Goal: Check status: Check status

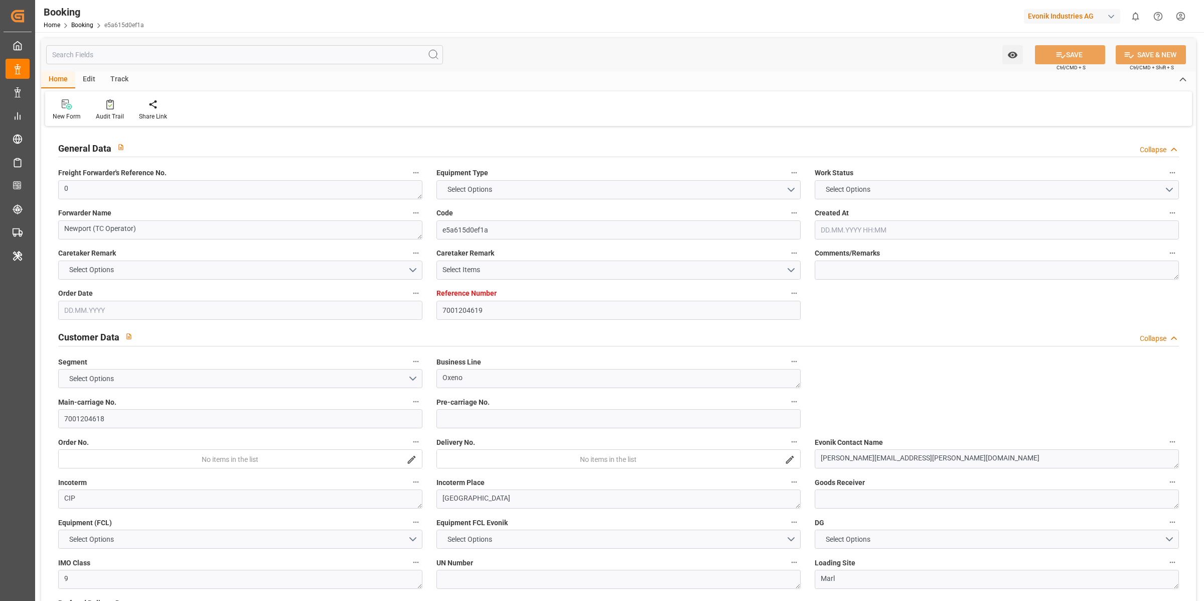
type input "7001204619"
type input "9778791"
type input "Hapag [PERSON_NAME]"
type input "Hapag Lloyd Aktiengesellschaft"
type input "NLRTM"
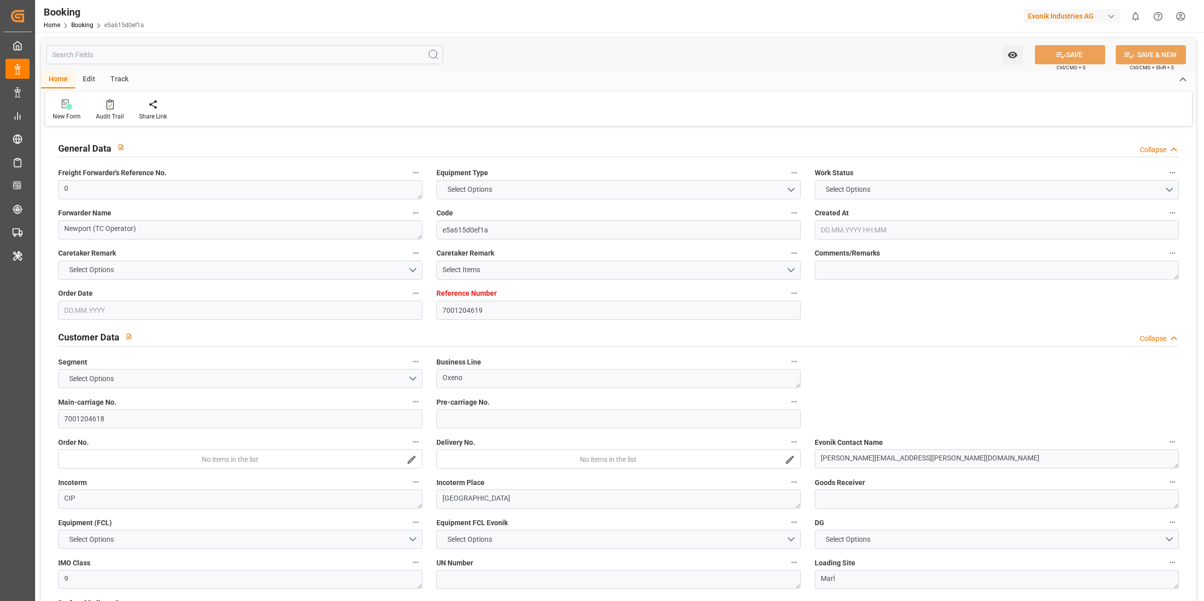
type input "CNNJG"
type input "CNSGH"
type input "0"
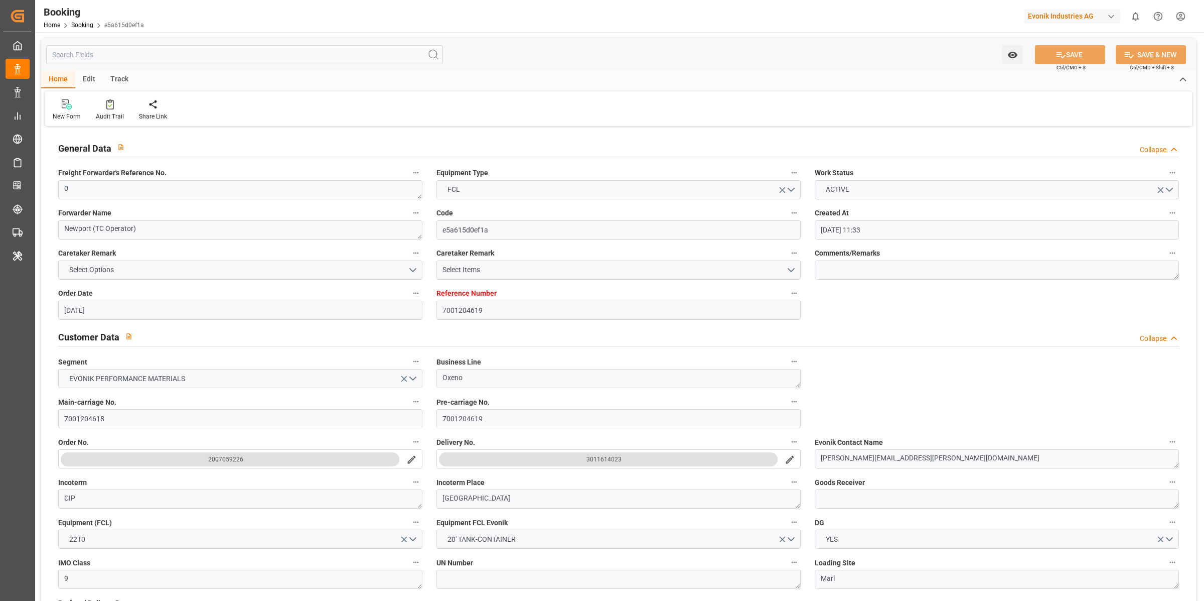
type input "[DATE] 11:33"
type input "[DATE]"
type input "[DATE] 00:00"
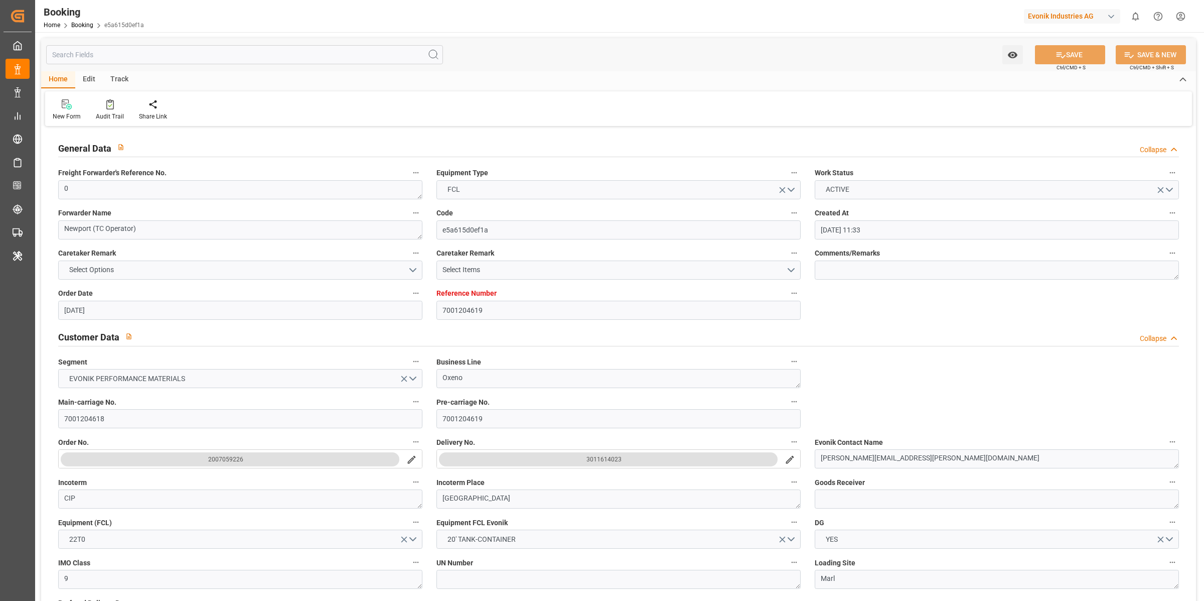
type input "[DATE] 00:00"
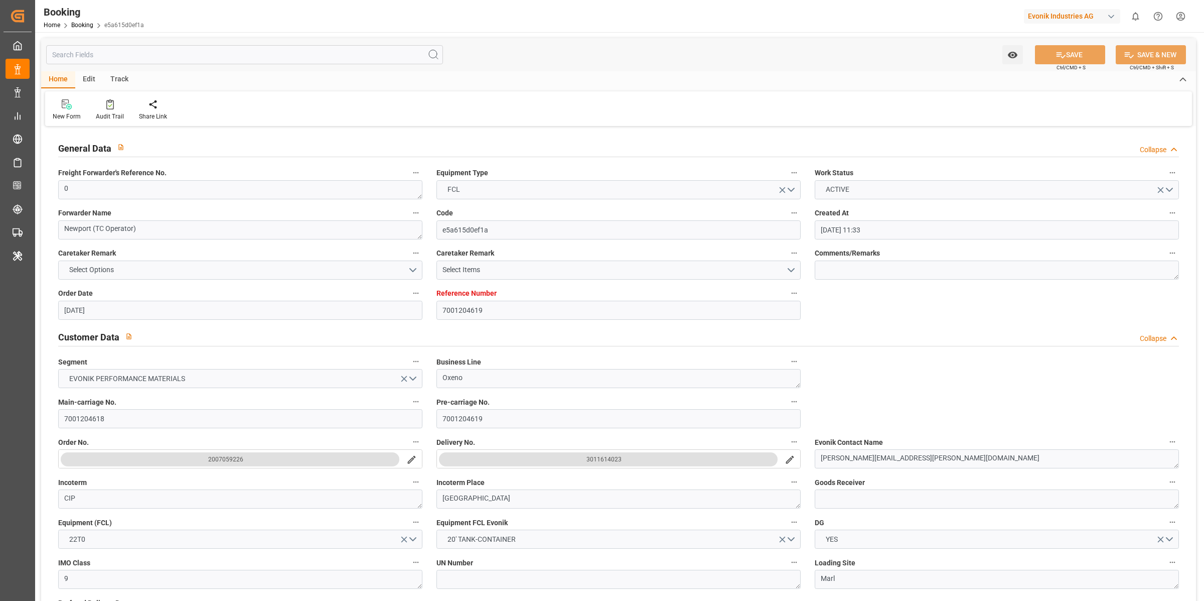
type input "[DATE] 00:00"
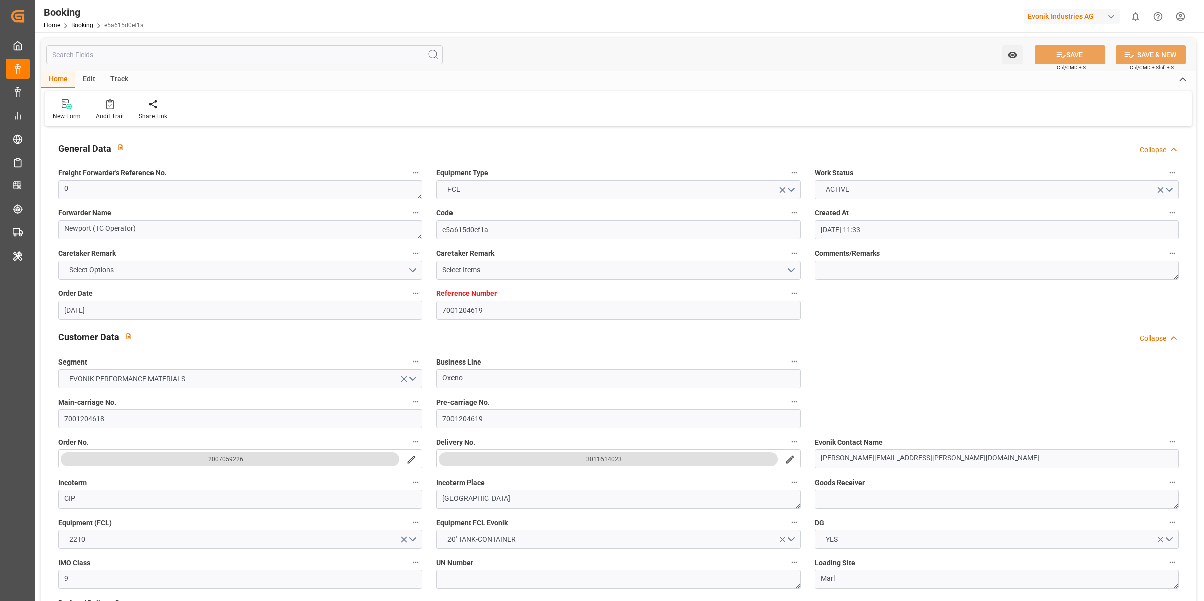
type input "[DATE] 00:00"
type input "[DATE]"
type input "[DATE] 08:14"
type input "[DATE]"
click at [108, 119] on div "Audit Trail" at bounding box center [110, 116] width 28 height 9
